Goal: Information Seeking & Learning: Check status

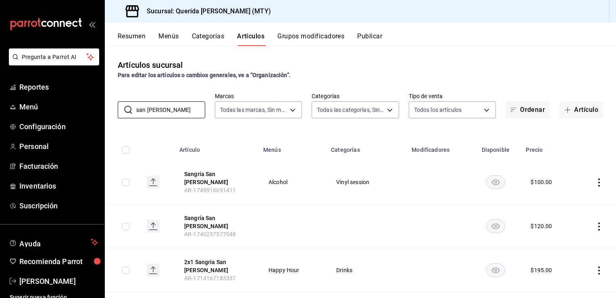
scroll to position [38, 0]
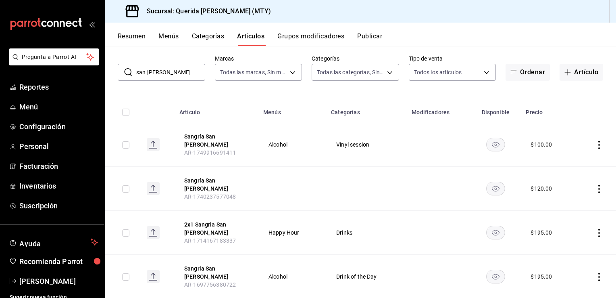
click at [268, 19] on div "Sucursal: Querida [PERSON_NAME] (MTY)" at bounding box center [360, 11] width 511 height 23
click at [35, 104] on span "Menú" at bounding box center [58, 106] width 79 height 11
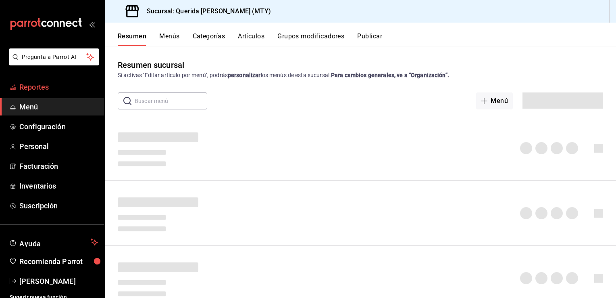
click at [33, 92] on span "Reportes" at bounding box center [58, 86] width 79 height 11
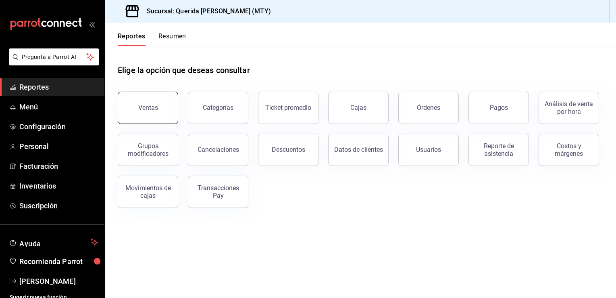
click at [155, 109] on div "Ventas" at bounding box center [148, 108] width 20 height 8
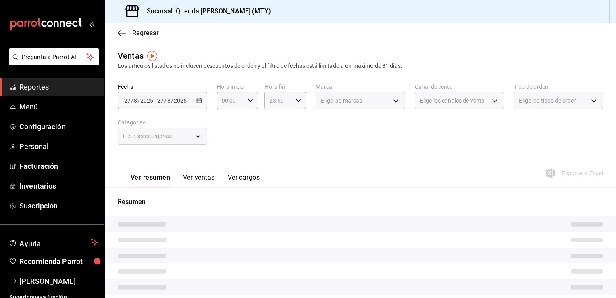
click at [121, 35] on icon "button" at bounding box center [122, 32] width 8 height 7
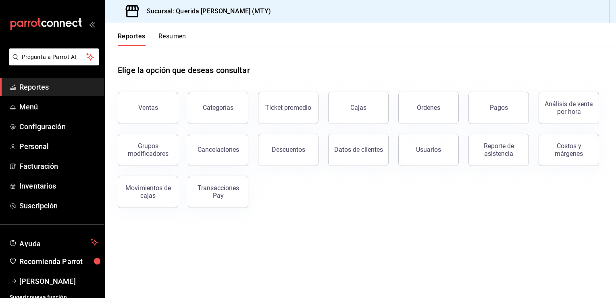
click at [175, 40] on button "Resumen" at bounding box center [173, 39] width 28 height 14
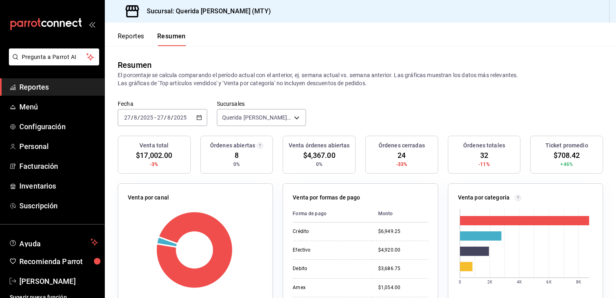
click at [168, 149] on div "Venta total" at bounding box center [154, 145] width 66 height 8
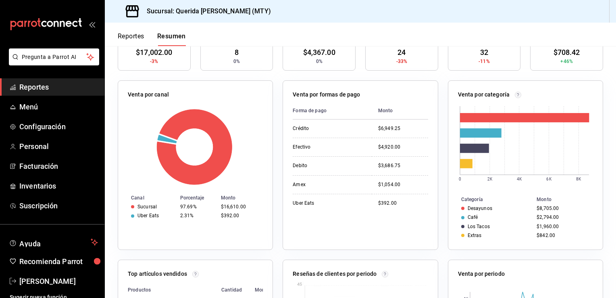
scroll to position [103, 0]
click at [168, 149] on icon at bounding box center [194, 146] width 75 height 75
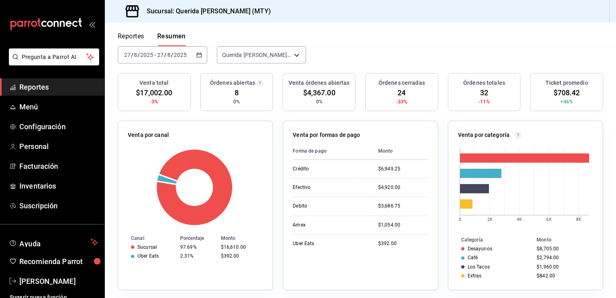
scroll to position [0, 0]
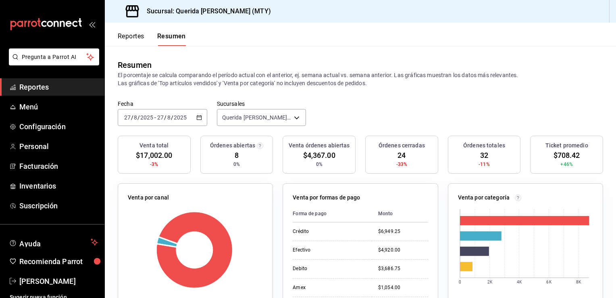
click at [92, 23] on icon "open_drawer_menu" at bounding box center [94, 25] width 4 height 6
